Goal: Task Accomplishment & Management: Complete application form

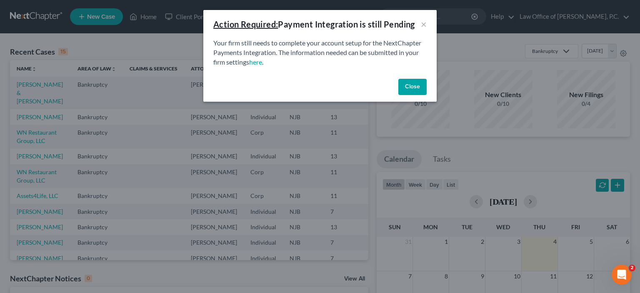
click at [415, 87] on button "Close" at bounding box center [413, 87] width 28 height 17
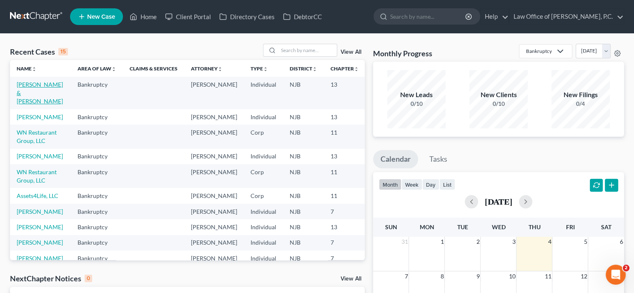
click at [18, 94] on link "[PERSON_NAME] & [PERSON_NAME]" at bounding box center [40, 93] width 46 height 24
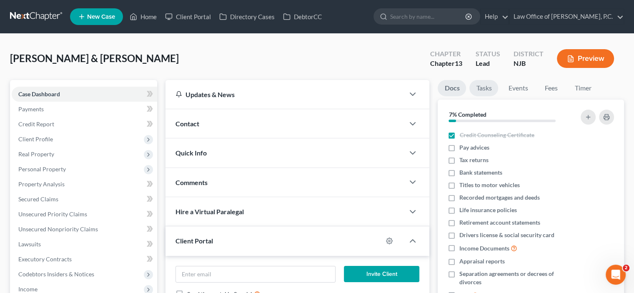
click at [479, 88] on link "Tasks" at bounding box center [483, 88] width 29 height 16
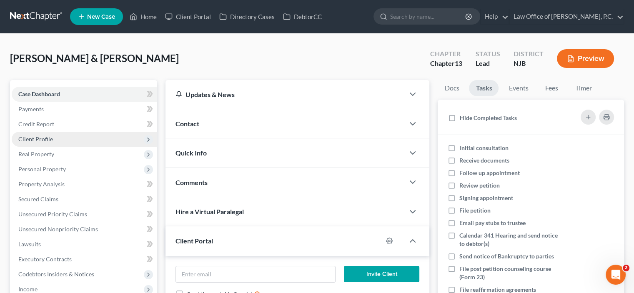
click at [45, 138] on span "Client Profile" at bounding box center [35, 139] width 35 height 7
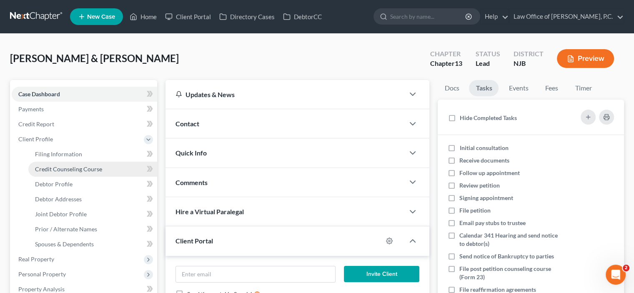
click at [58, 168] on span "Credit Counseling Course" at bounding box center [68, 169] width 67 height 7
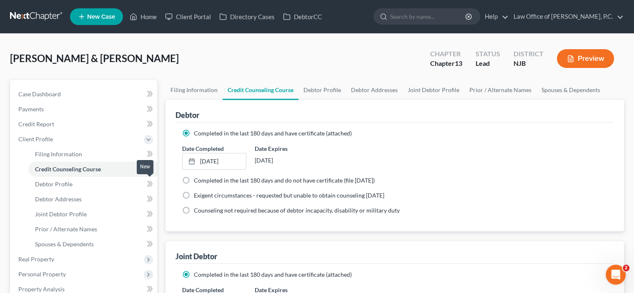
scroll to position [42, 0]
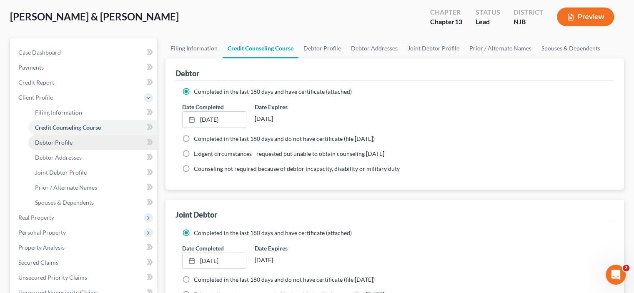
click at [62, 144] on span "Debtor Profile" at bounding box center [54, 142] width 38 height 7
select select "1"
select select "3"
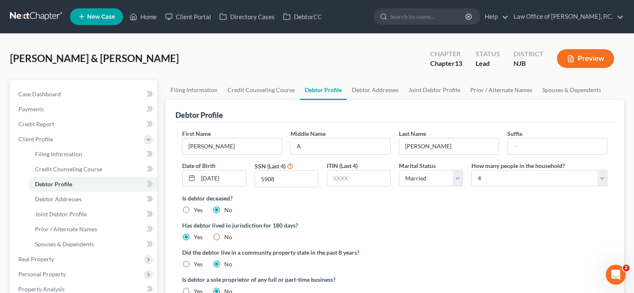
scroll to position [42, 0]
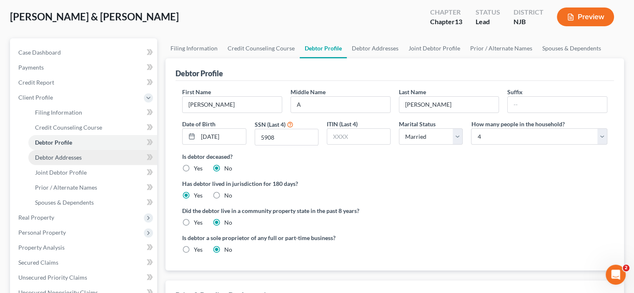
click at [60, 158] on span "Debtor Addresses" at bounding box center [58, 157] width 47 height 7
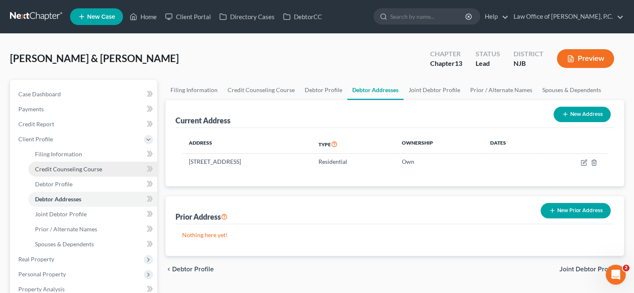
click at [54, 169] on span "Credit Counseling Course" at bounding box center [68, 169] width 67 height 7
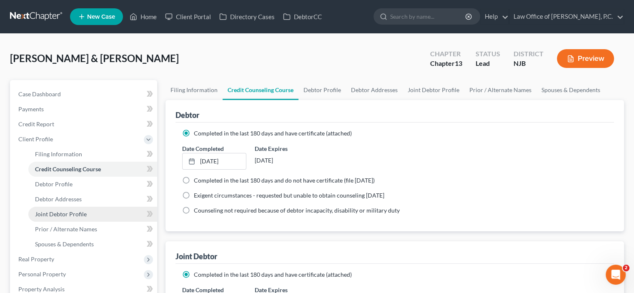
click at [61, 216] on span "Joint Debtor Profile" at bounding box center [61, 214] width 52 height 7
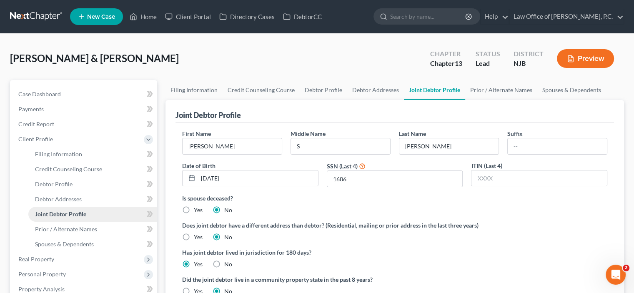
scroll to position [42, 0]
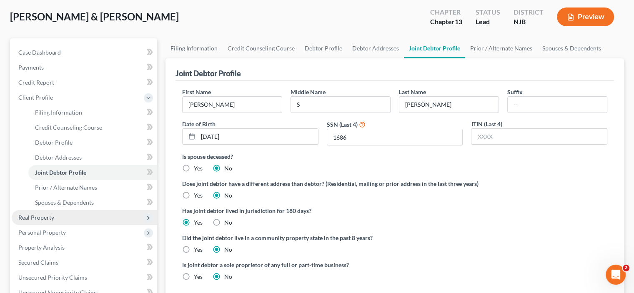
click at [34, 218] on span "Real Property" at bounding box center [36, 217] width 36 height 7
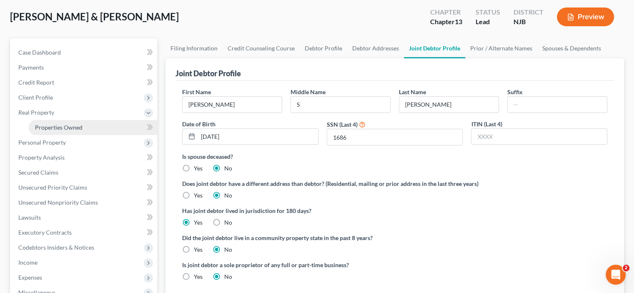
click at [57, 126] on span "Properties Owned" at bounding box center [59, 127] width 48 height 7
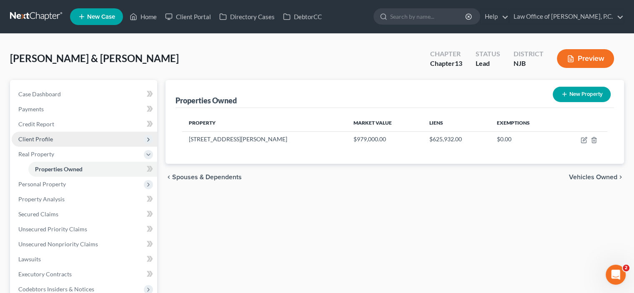
click at [37, 140] on span "Client Profile" at bounding box center [35, 139] width 35 height 7
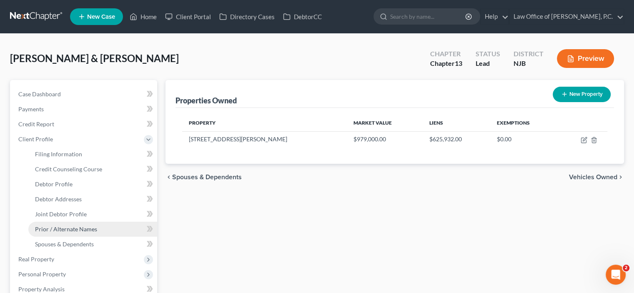
scroll to position [42, 0]
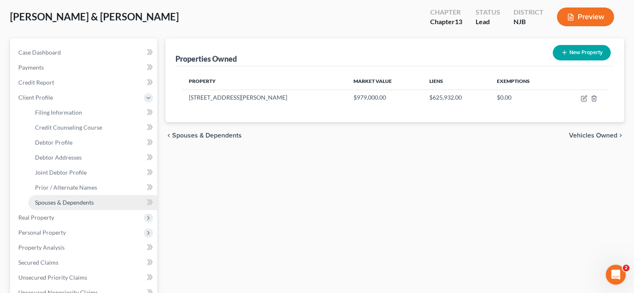
click at [67, 204] on span "Spouses & Dependents" at bounding box center [64, 202] width 59 height 7
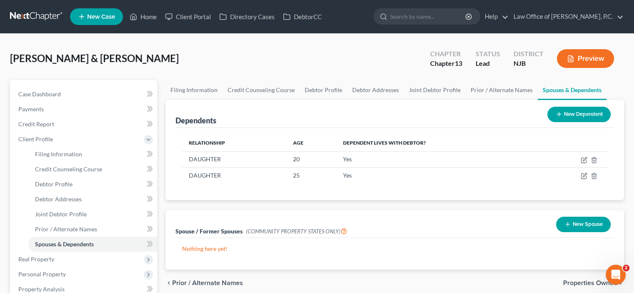
scroll to position [42, 0]
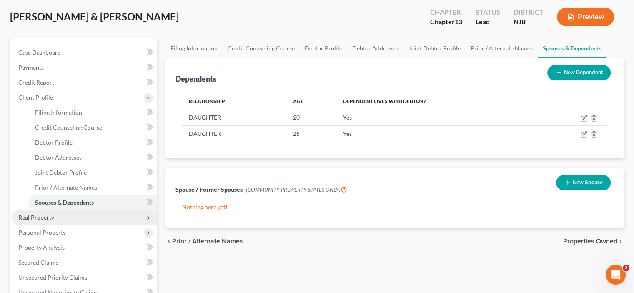
click at [42, 218] on span "Real Property" at bounding box center [36, 217] width 36 height 7
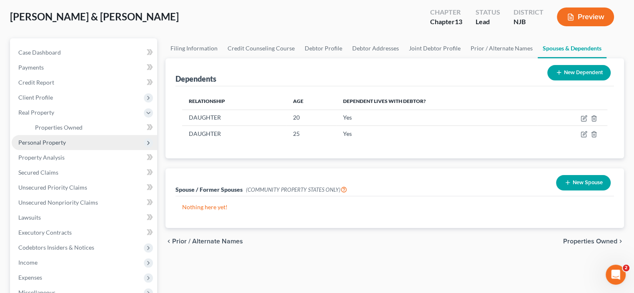
click at [40, 143] on span "Personal Property" at bounding box center [42, 142] width 48 height 7
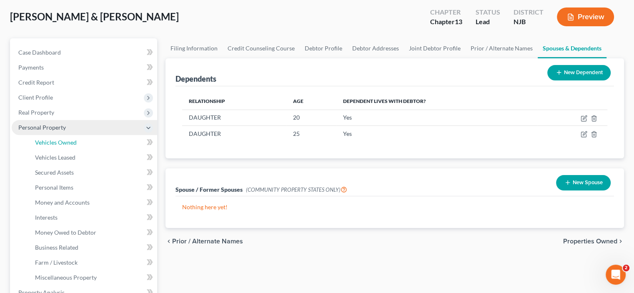
click at [40, 143] on span "Vehicles Owned" at bounding box center [56, 142] width 42 height 7
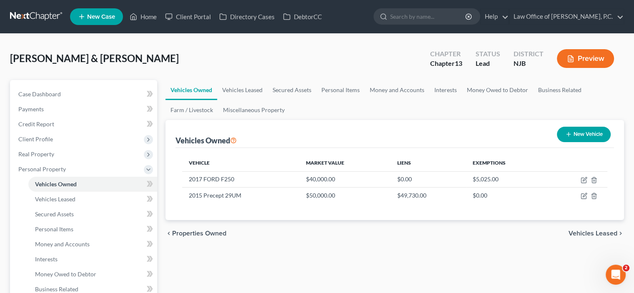
scroll to position [42, 0]
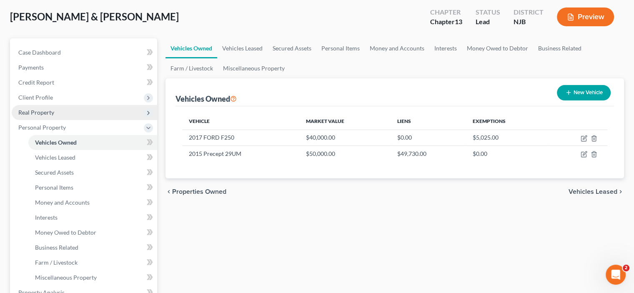
click at [28, 110] on span "Real Property" at bounding box center [36, 112] width 36 height 7
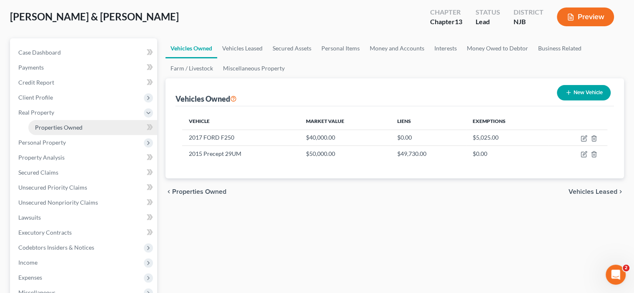
click at [53, 128] on span "Properties Owned" at bounding box center [59, 127] width 48 height 7
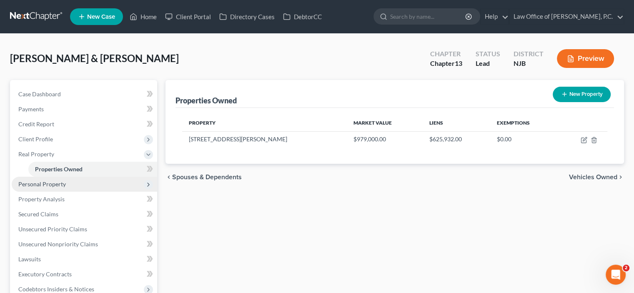
click at [50, 188] on span "Personal Property" at bounding box center [85, 184] width 146 height 15
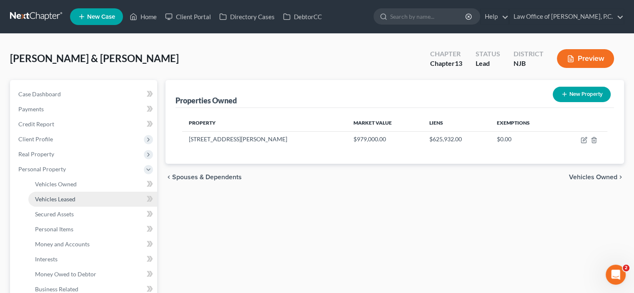
click at [50, 196] on span "Vehicles Leased" at bounding box center [55, 199] width 40 height 7
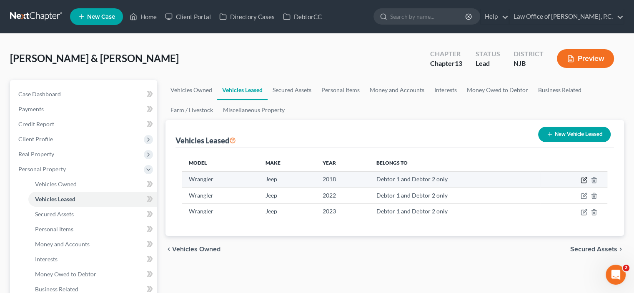
click at [582, 177] on icon "button" at bounding box center [584, 180] width 7 height 7
select select "0"
select select "8"
select select "2"
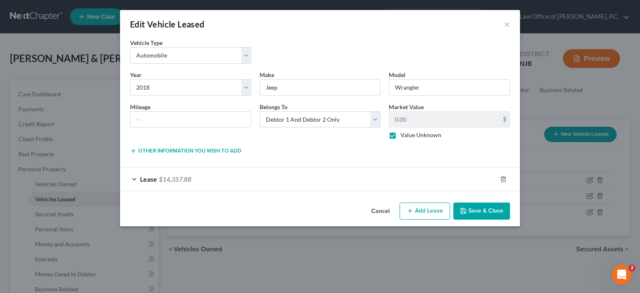
click at [135, 177] on div "Lease $14,357.88" at bounding box center [308, 179] width 377 height 22
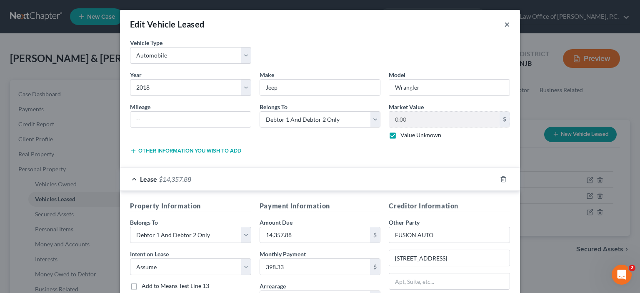
click at [505, 23] on button "×" at bounding box center [507, 24] width 6 height 10
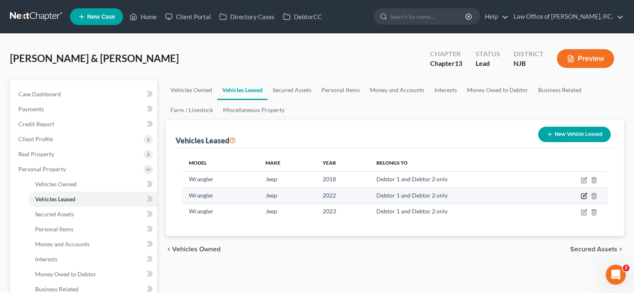
click at [584, 195] on icon "button" at bounding box center [584, 196] width 7 height 7
select select "0"
select select "4"
select select "2"
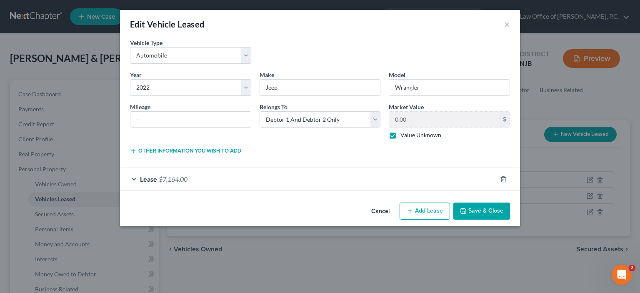
click at [136, 178] on div "Lease $7,164.00" at bounding box center [308, 179] width 377 height 22
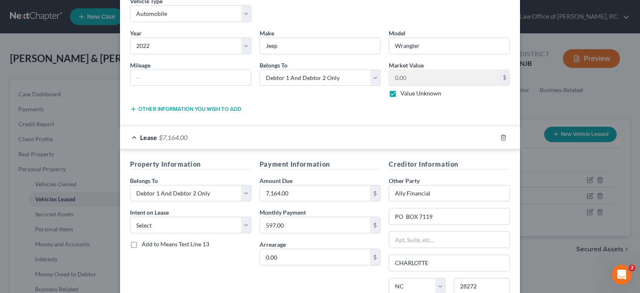
scroll to position [115, 0]
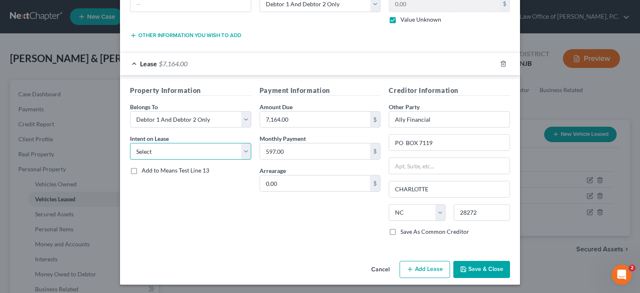
click at [206, 150] on select "Select None Assume Reject" at bounding box center [190, 151] width 121 height 17
select select "1"
click at [130, 143] on select "Select None Assume Reject" at bounding box center [190, 151] width 121 height 17
click at [471, 269] on button "Save & Close" at bounding box center [482, 270] width 57 height 18
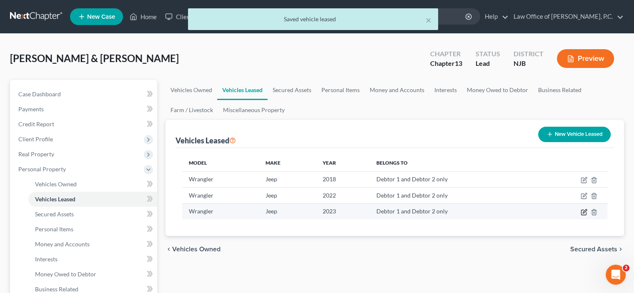
click at [583, 210] on icon "button" at bounding box center [583, 212] width 5 height 5
select select "0"
select select "3"
select select "2"
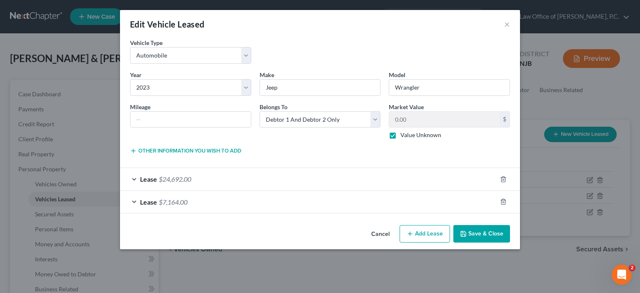
click at [133, 179] on div "Lease $24,692.00" at bounding box center [308, 179] width 377 height 22
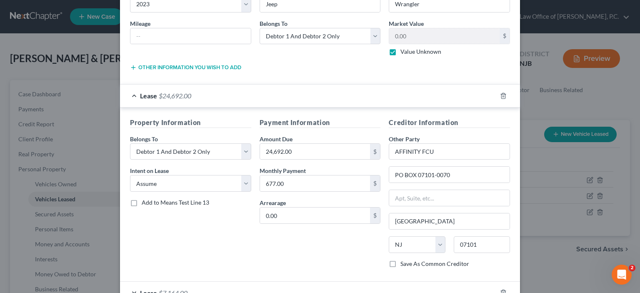
scroll to position [138, 0]
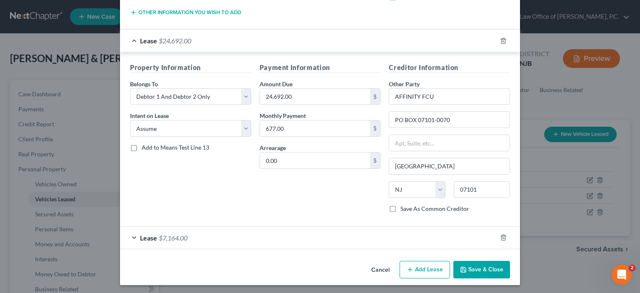
click at [131, 236] on div "Lease $7,164.00" at bounding box center [308, 238] width 377 height 22
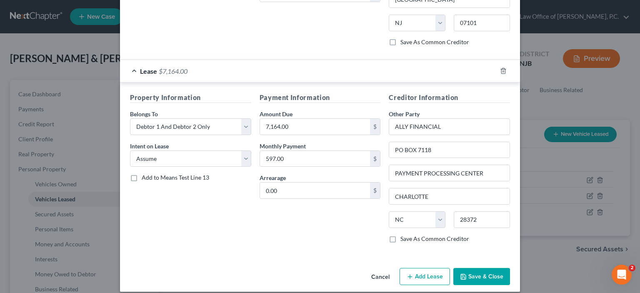
scroll to position [311, 0]
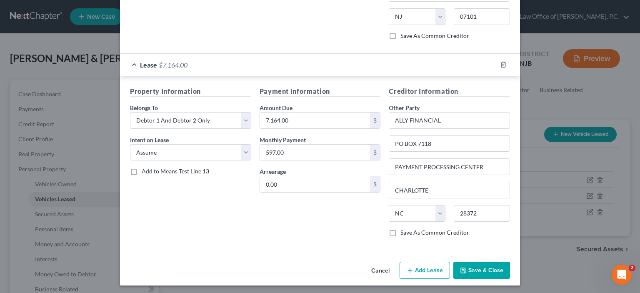
click at [409, 267] on icon "button" at bounding box center [410, 270] width 7 height 7
select select "2"
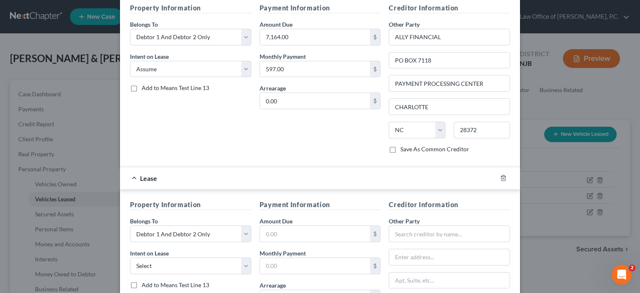
scroll to position [437, 0]
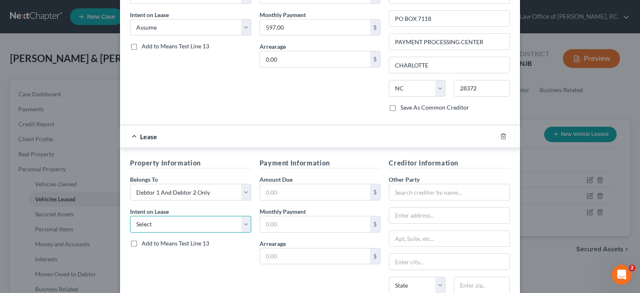
click at [186, 220] on select "Select None Assume Reject" at bounding box center [190, 224] width 121 height 17
select select "1"
click at [130, 216] on select "Select None Assume Reject" at bounding box center [190, 224] width 121 height 17
click at [277, 186] on input "text" at bounding box center [315, 192] width 110 height 16
type input "14,357.88"
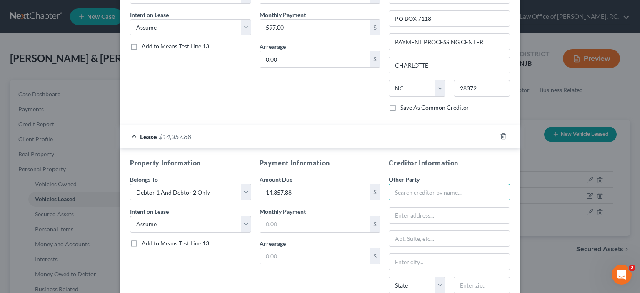
click at [402, 190] on input "text" at bounding box center [449, 192] width 121 height 17
type input "f"
type input "Financial Fusion Auto"
click at [405, 214] on input "text" at bounding box center [449, 216] width 120 height 16
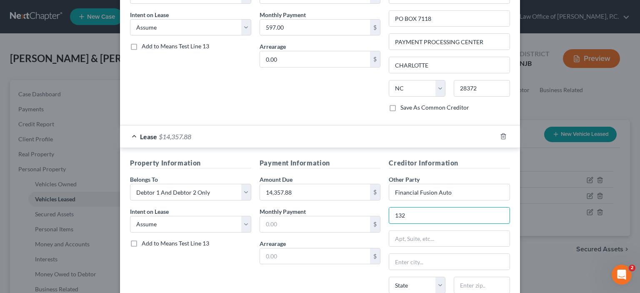
type input "[STREET_ADDRESS]"
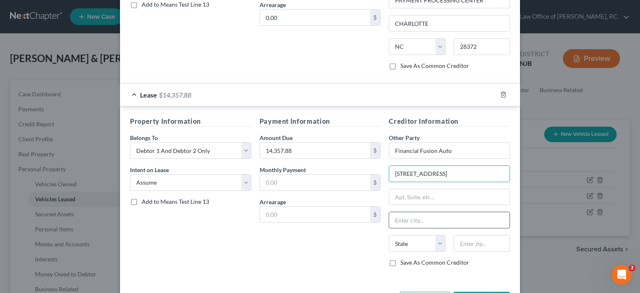
click at [402, 216] on input "text" at bounding box center [449, 220] width 120 height 16
type input "b"
click at [402, 216] on input "[PERSON_NAME]" at bounding box center [449, 220] width 120 height 16
type input "Beford"
click at [406, 241] on select "State [US_STATE] AK AR AZ CA CO CT DE DC [GEOGRAPHIC_DATA] [GEOGRAPHIC_DATA] GU…" at bounding box center [417, 243] width 56 height 17
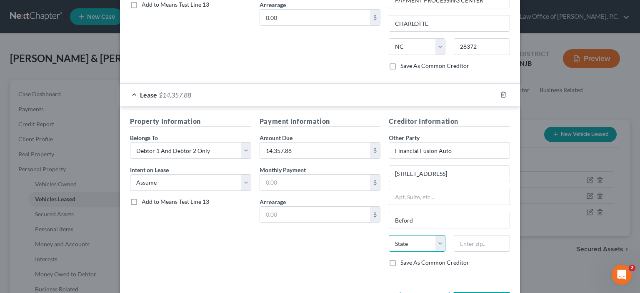
click at [439, 241] on select "State [US_STATE] AK AR AZ CA CO CT DE DC [GEOGRAPHIC_DATA] [GEOGRAPHIC_DATA] GU…" at bounding box center [417, 243] width 56 height 17
click at [438, 240] on select "State [US_STATE] AK AR AZ CA CO CT DE DC [GEOGRAPHIC_DATA] [GEOGRAPHIC_DATA] GU…" at bounding box center [417, 243] width 56 height 17
select select "45"
click at [389, 235] on select "State [US_STATE] AK AR AZ CA CO CT DE DC [GEOGRAPHIC_DATA] [GEOGRAPHIC_DATA] GU…" at bounding box center [417, 243] width 56 height 17
click at [459, 239] on input "text" at bounding box center [482, 243] width 56 height 17
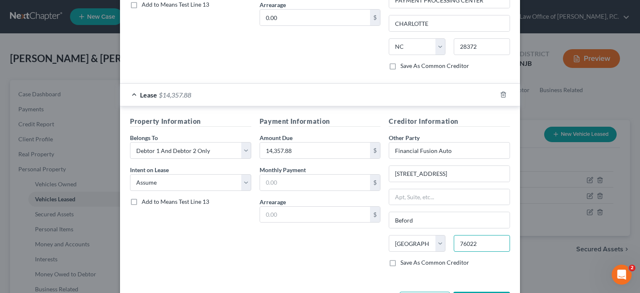
scroll to position [507, 0]
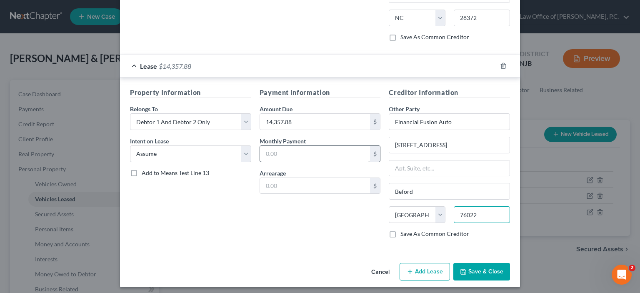
type input "76022"
click at [286, 152] on input "text" at bounding box center [315, 154] width 110 height 16
type input "[GEOGRAPHIC_DATA]"
type input "398.33"
click at [463, 269] on icon "button" at bounding box center [463, 272] width 7 height 7
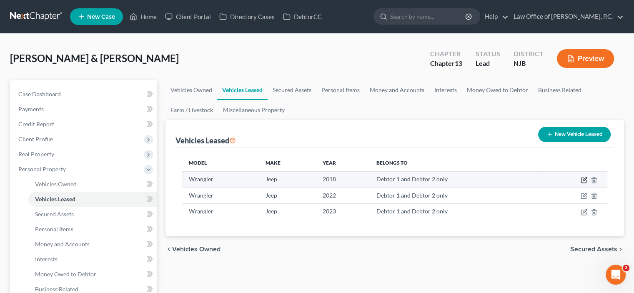
click at [583, 181] on icon "button" at bounding box center [584, 180] width 7 height 7
select select "0"
select select "8"
select select "2"
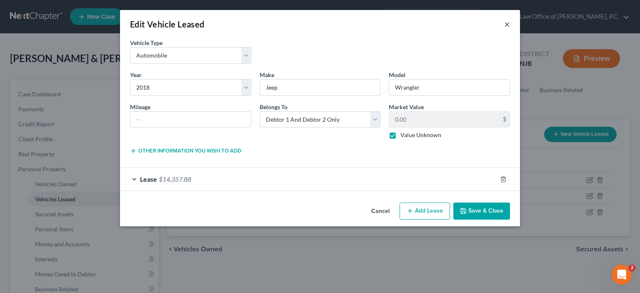
click at [507, 25] on button "×" at bounding box center [507, 24] width 6 height 10
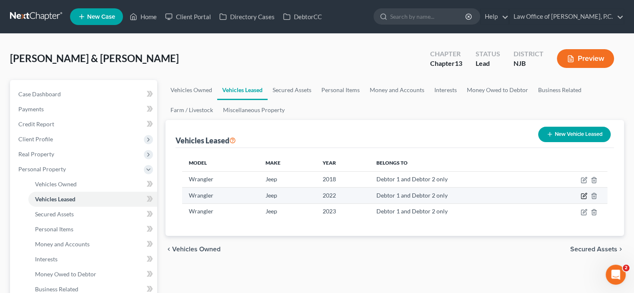
click at [582, 193] on icon "button" at bounding box center [584, 196] width 7 height 7
select select "0"
select select "4"
select select "2"
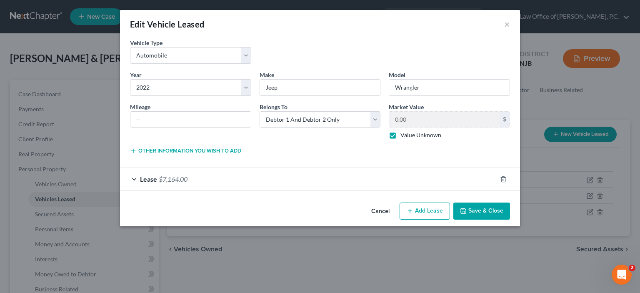
click at [426, 209] on button "Add Lease" at bounding box center [425, 212] width 50 height 18
select select "2"
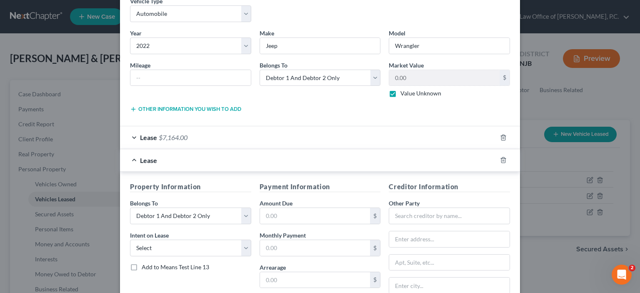
scroll to position [83, 0]
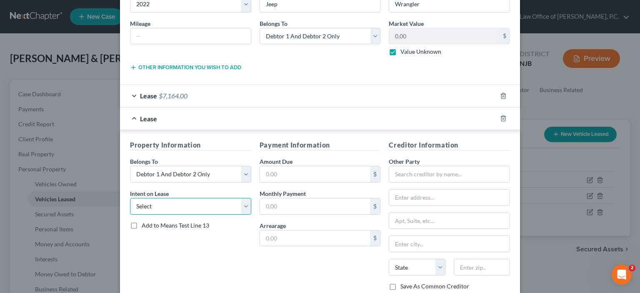
click at [158, 206] on select "Select None Assume Reject" at bounding box center [190, 206] width 121 height 17
select select "1"
click at [130, 198] on select "Select None Assume Reject" at bounding box center [190, 206] width 121 height 17
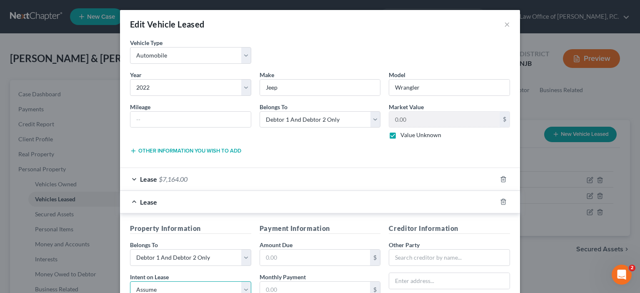
scroll to position [42, 0]
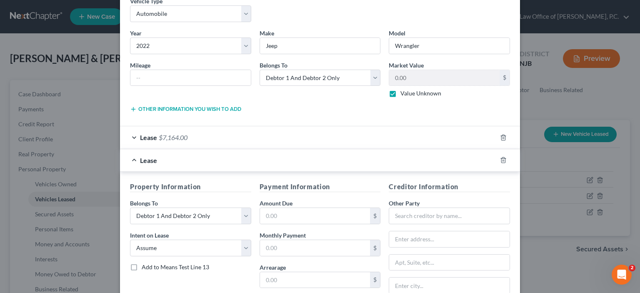
click at [131, 158] on div "Lease" at bounding box center [308, 160] width 377 height 22
click at [128, 156] on div "Lease" at bounding box center [308, 160] width 377 height 22
click at [131, 136] on div "Lease $7,164.00" at bounding box center [308, 137] width 377 height 22
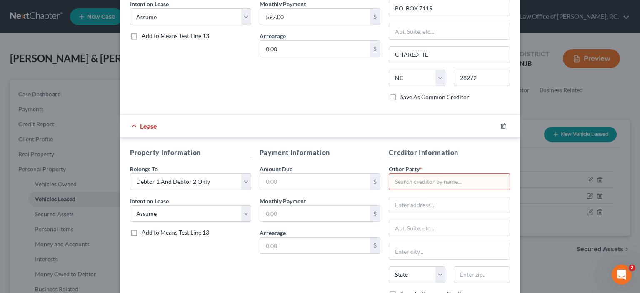
scroll to position [292, 0]
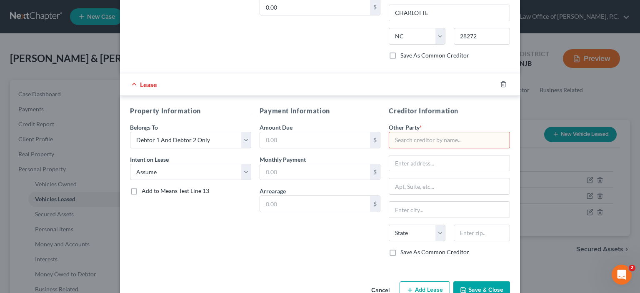
click at [132, 83] on div "Lease" at bounding box center [308, 84] width 377 height 22
click at [130, 83] on div "Lease" at bounding box center [308, 84] width 377 height 22
click at [129, 81] on div "Lease" at bounding box center [308, 84] width 377 height 22
click at [502, 82] on icon "button" at bounding box center [504, 84] width 4 height 5
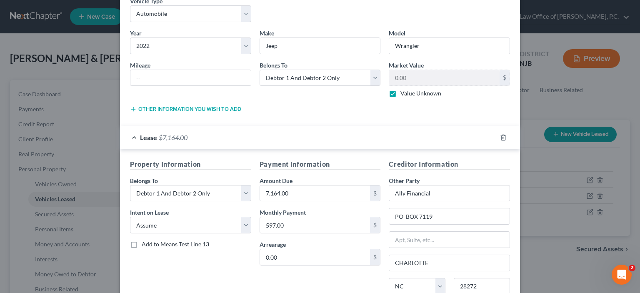
scroll to position [0, 0]
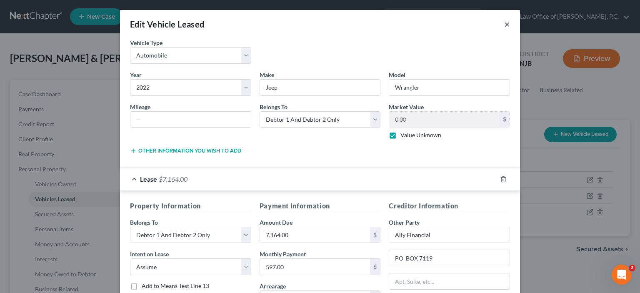
click at [504, 26] on button "×" at bounding box center [507, 24] width 6 height 10
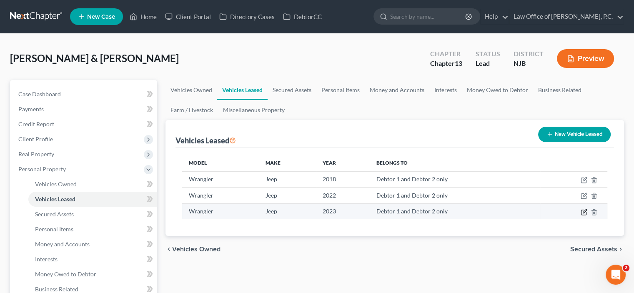
click at [582, 210] on icon "button" at bounding box center [584, 212] width 7 height 7
select select "0"
select select "3"
select select "2"
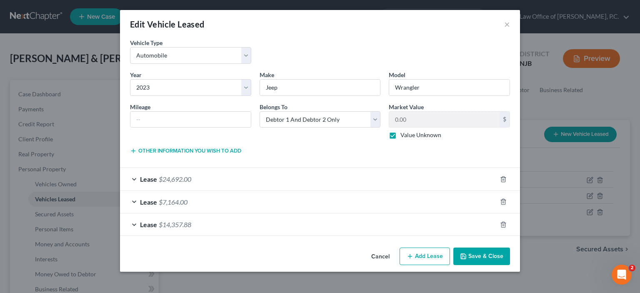
click at [135, 200] on div "Lease $7,164.00" at bounding box center [308, 202] width 377 height 22
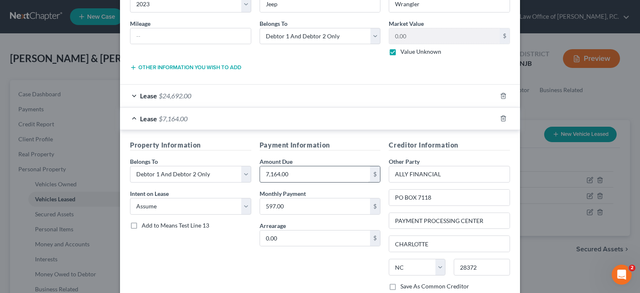
scroll to position [42, 0]
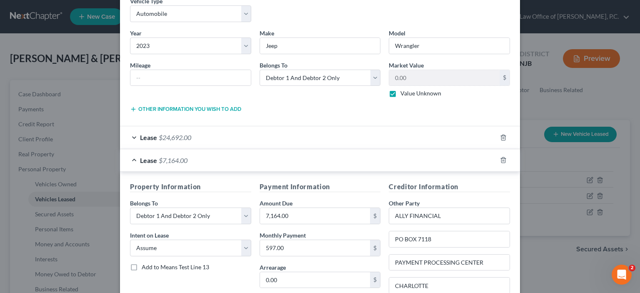
click at [130, 158] on div "Lease $7,164.00" at bounding box center [308, 160] width 377 height 22
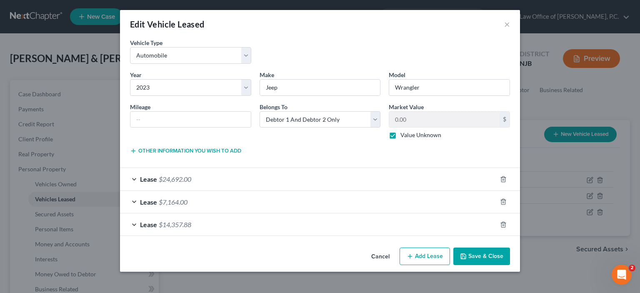
scroll to position [0, 0]
click at [131, 200] on div "Lease $7,164.00" at bounding box center [308, 202] width 377 height 22
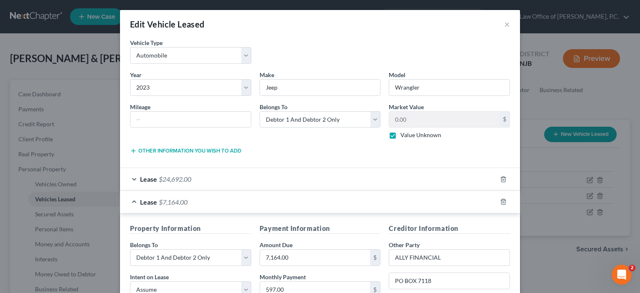
click at [129, 178] on div "Lease $24,692.00" at bounding box center [308, 179] width 377 height 22
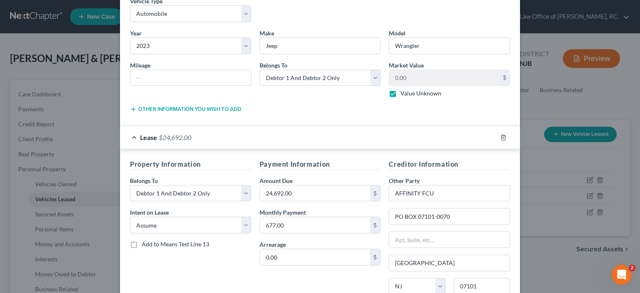
scroll to position [83, 0]
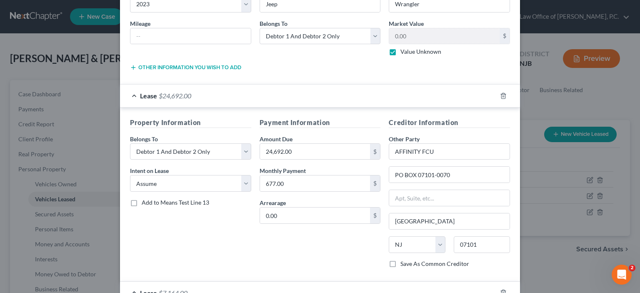
click at [129, 95] on div "Lease $24,692.00" at bounding box center [308, 96] width 377 height 22
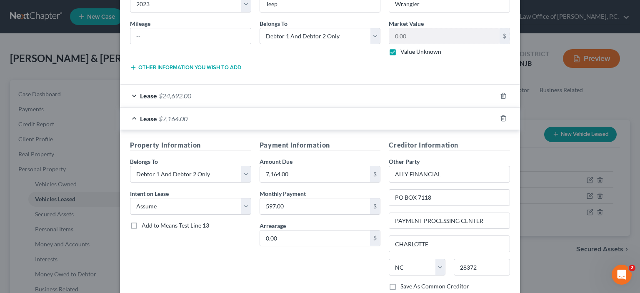
click at [128, 116] on div "Lease $7,164.00" at bounding box center [308, 119] width 377 height 22
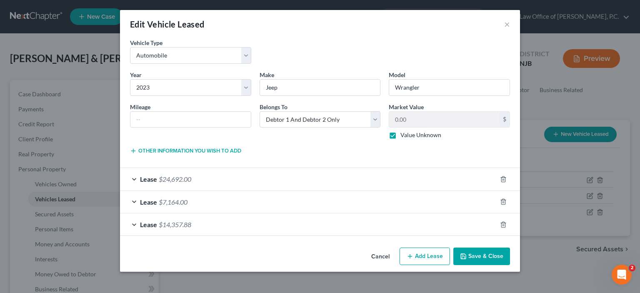
scroll to position [0, 0]
click at [477, 260] on button "Save & Close" at bounding box center [482, 257] width 57 height 18
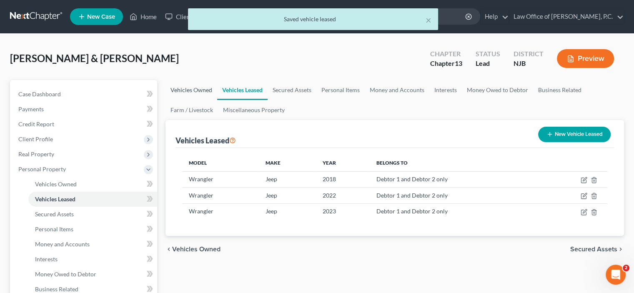
click at [193, 91] on link "Vehicles Owned" at bounding box center [192, 90] width 52 height 20
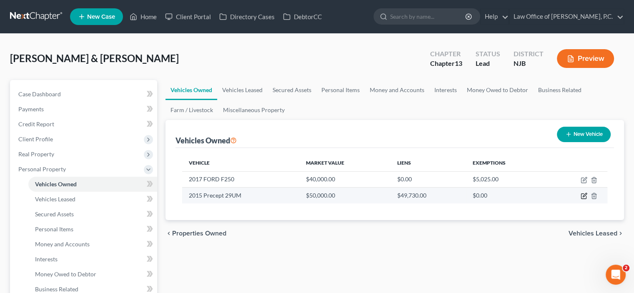
click at [582, 196] on icon "button" at bounding box center [584, 196] width 7 height 7
select select "5"
select select "11"
select select "3"
select select "2"
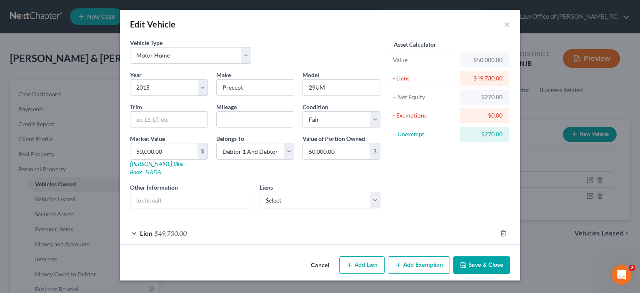
click at [485, 259] on button "Save & Close" at bounding box center [482, 265] width 57 height 18
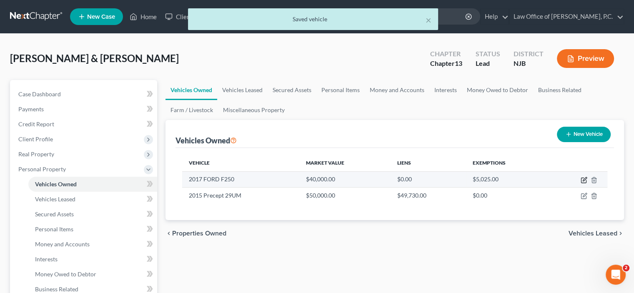
click at [585, 180] on icon "button" at bounding box center [584, 180] width 7 height 7
select select "1"
select select "9"
select select "3"
select select "2"
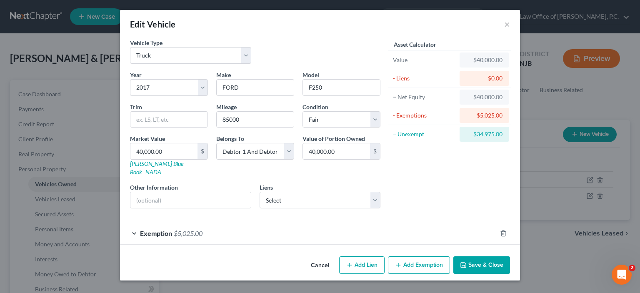
click at [510, 23] on div "Edit Vehicle ×" at bounding box center [320, 24] width 400 height 28
click at [507, 25] on button "×" at bounding box center [507, 24] width 6 height 10
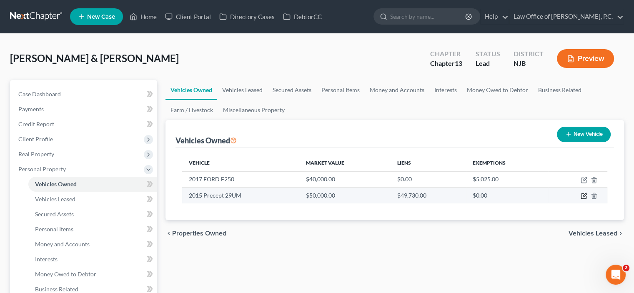
click at [586, 195] on icon "button" at bounding box center [585, 195] width 4 height 4
select select "5"
select select "11"
select select "3"
select select "2"
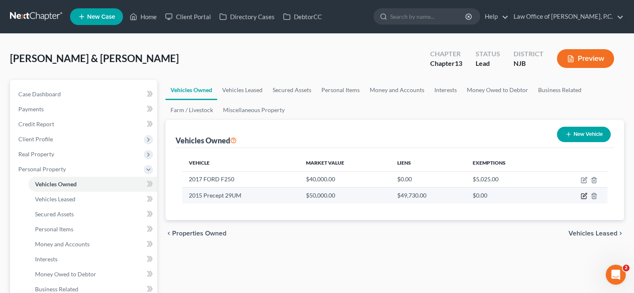
select select "39"
select select "2"
select select "0"
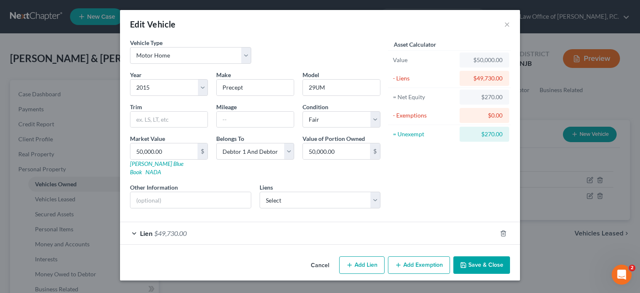
click at [175, 229] on span "$49,730.00" at bounding box center [170, 233] width 33 height 8
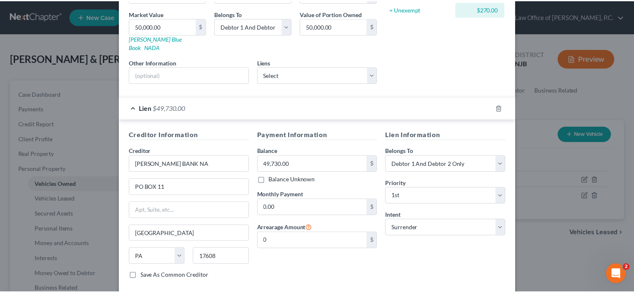
scroll to position [161, 0]
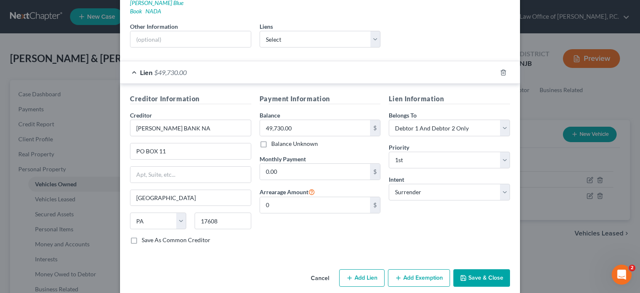
click at [480, 269] on button "Save & Close" at bounding box center [482, 278] width 57 height 18
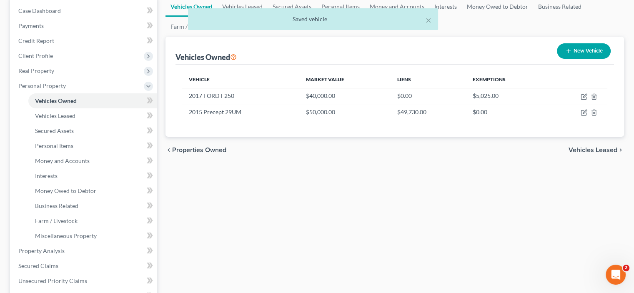
scroll to position [0, 0]
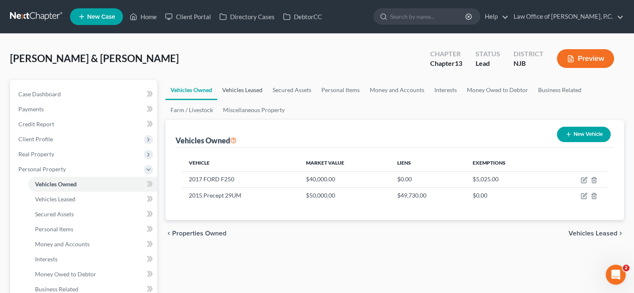
click at [242, 89] on link "Vehicles Leased" at bounding box center [242, 90] width 50 height 20
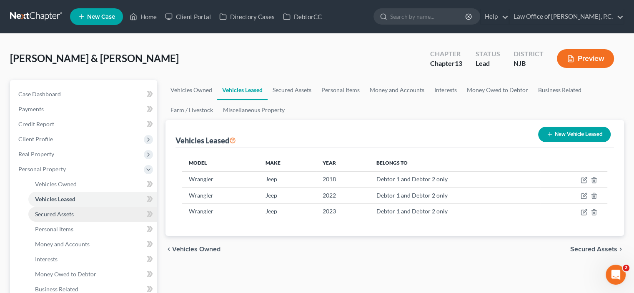
click at [50, 215] on span "Secured Assets" at bounding box center [54, 214] width 39 height 7
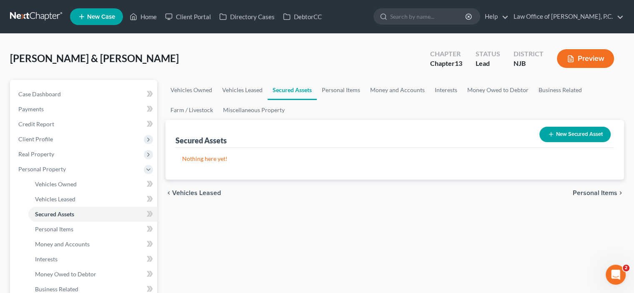
scroll to position [42, 0]
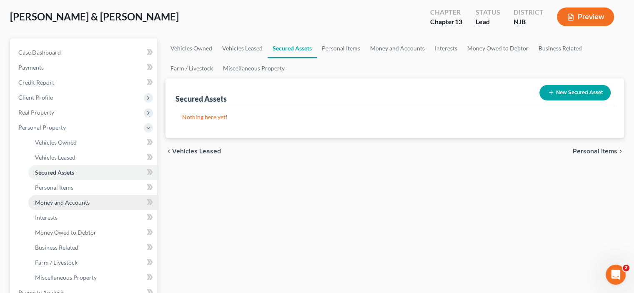
click at [63, 201] on span "Money and Accounts" at bounding box center [62, 202] width 55 height 7
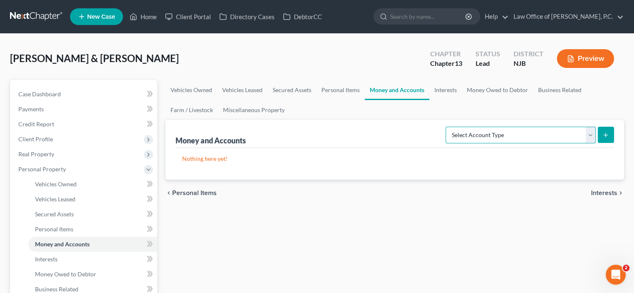
click at [588, 131] on select "Select Account Type Brokerage Cash on Hand Certificates of Deposit Checking Acc…" at bounding box center [521, 135] width 150 height 17
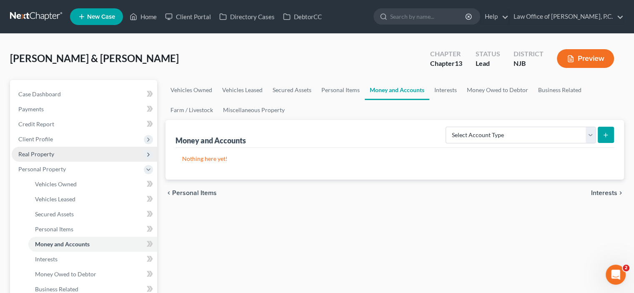
click at [33, 155] on span "Real Property" at bounding box center [36, 154] width 36 height 7
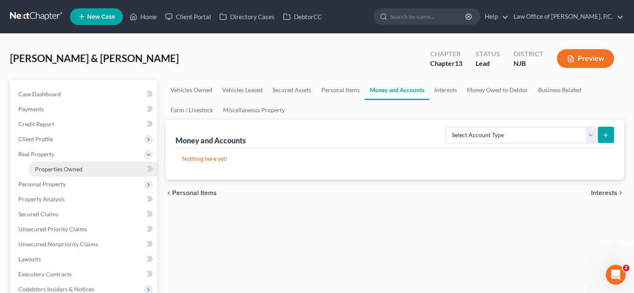
click at [70, 170] on span "Properties Owned" at bounding box center [59, 169] width 48 height 7
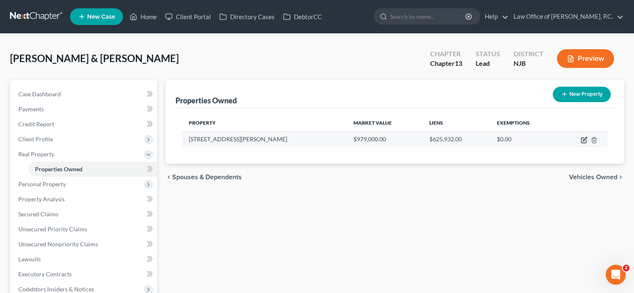
click at [584, 141] on icon "button" at bounding box center [584, 140] width 7 height 7
select select "33"
select select "2"
select select "6"
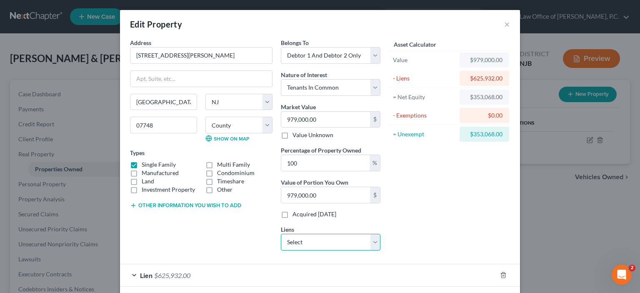
click at [369, 241] on select "Select [PERSON_NAME] Bank N.A - $49,730.00 Ally Fincl - $7,164.00" at bounding box center [331, 242] width 100 height 17
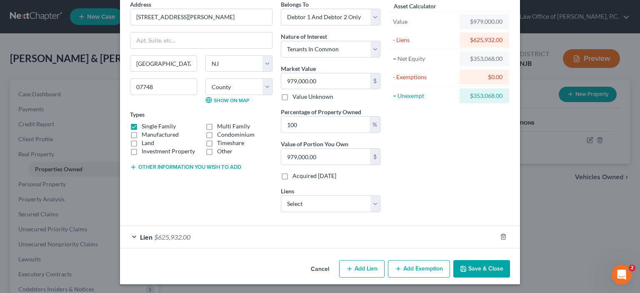
click at [131, 234] on div "Lien $625,932.00" at bounding box center [308, 237] width 377 height 22
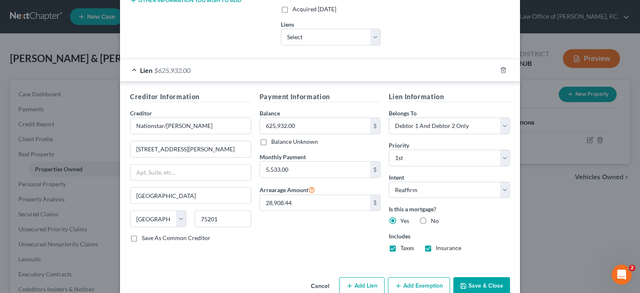
scroll to position [222, 0]
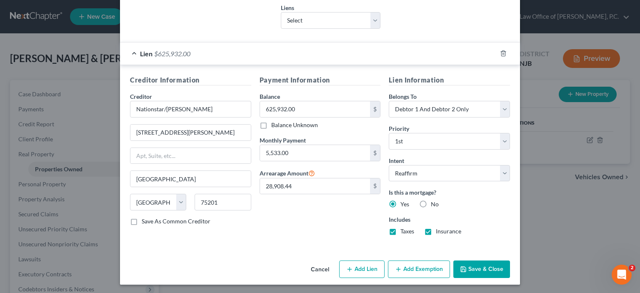
click at [354, 266] on button "Add Lien" at bounding box center [361, 270] width 45 height 18
select select "2"
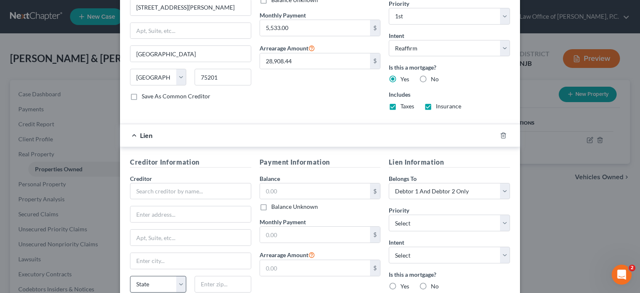
scroll to position [389, 0]
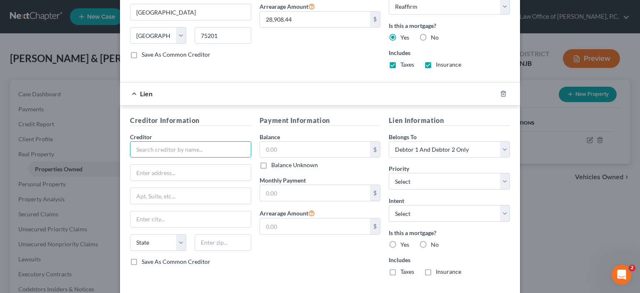
click at [166, 143] on input "text" at bounding box center [190, 149] width 121 height 17
